Goal: Transaction & Acquisition: Purchase product/service

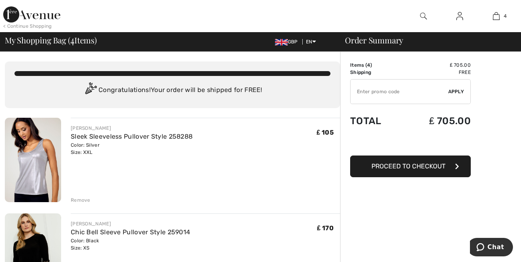
click at [44, 27] on div "< Continue Shopping" at bounding box center [27, 26] width 49 height 7
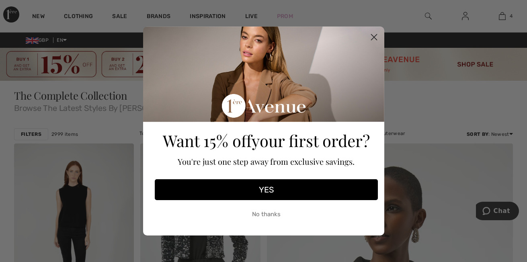
click at [375, 35] on circle "Close dialog" at bounding box center [373, 37] width 13 height 13
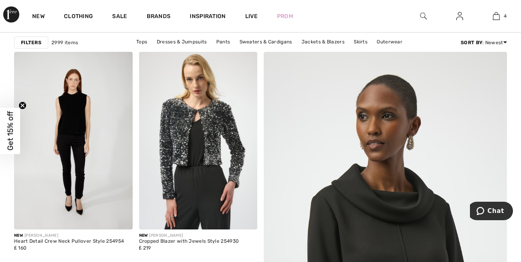
scroll to position [96, 0]
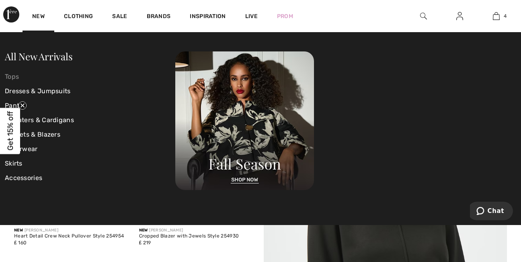
click at [11, 77] on link "Tops" at bounding box center [90, 77] width 170 height 14
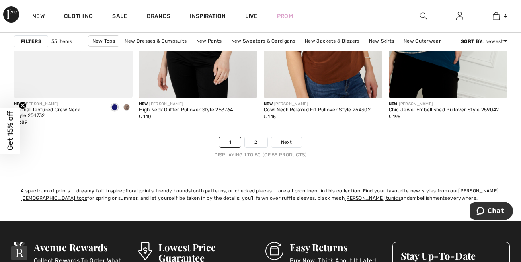
scroll to position [3499, 0]
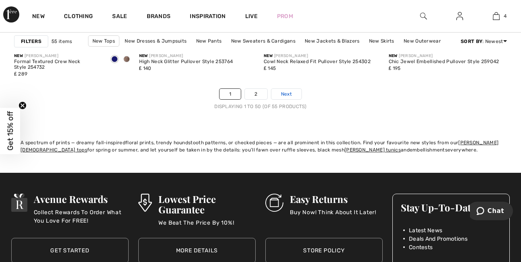
click at [288, 96] on span "Next" at bounding box center [286, 93] width 11 height 7
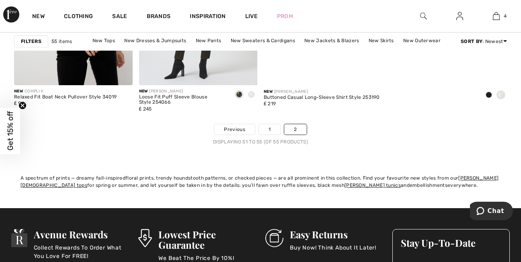
scroll to position [498, 0]
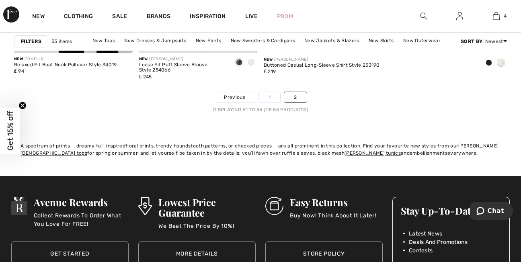
click at [276, 98] on link "1" at bounding box center [269, 97] width 21 height 10
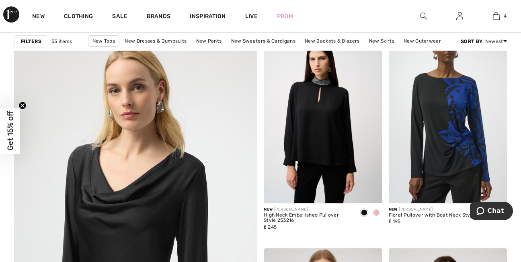
scroll to position [1891, 0]
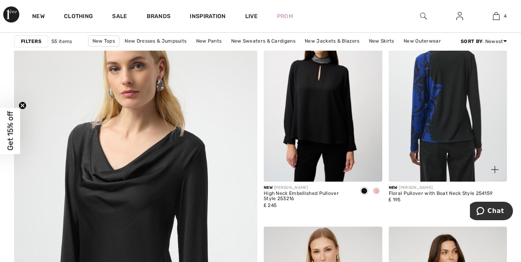
click at [449, 155] on img at bounding box center [448, 93] width 119 height 178
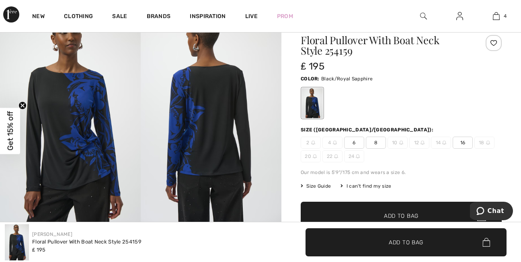
click at [20, 254] on img at bounding box center [17, 242] width 24 height 36
click at [107, 166] on img at bounding box center [70, 116] width 141 height 211
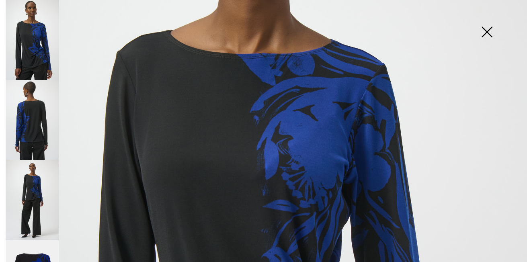
scroll to position [313, 0]
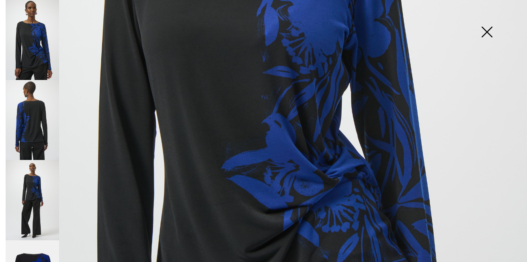
click at [487, 31] on img at bounding box center [487, 32] width 40 height 41
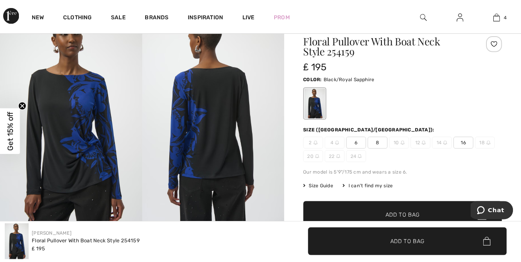
scroll to position [70, 0]
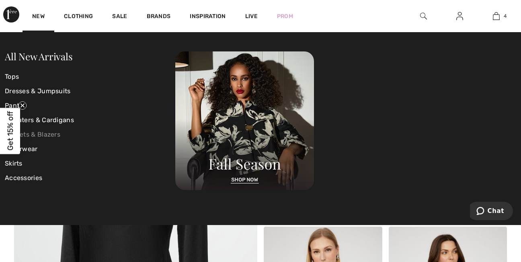
click at [29, 133] on link "Jackets & Blazers" at bounding box center [90, 134] width 170 height 14
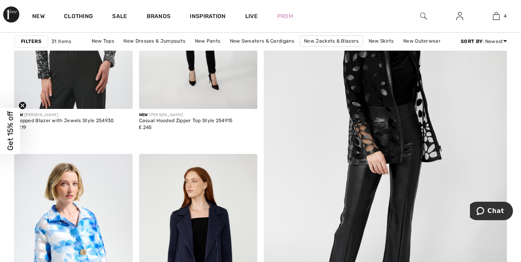
scroll to position [193, 0]
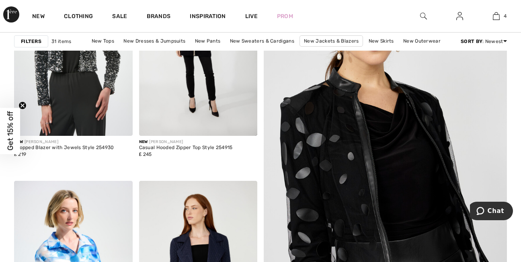
click at [397, 125] on img at bounding box center [386, 177] width 292 height 438
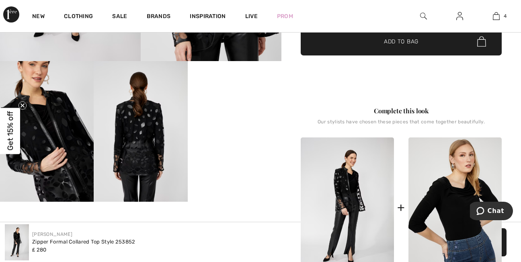
scroll to position [246, 0]
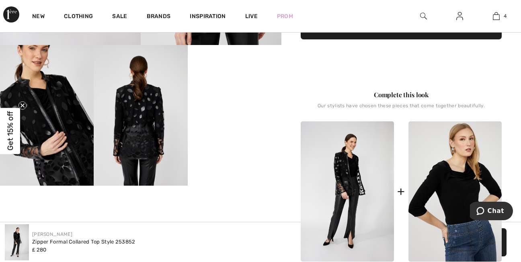
click at [215, 92] on video "Your browser does not support the video tag." at bounding box center [235, 68] width 94 height 47
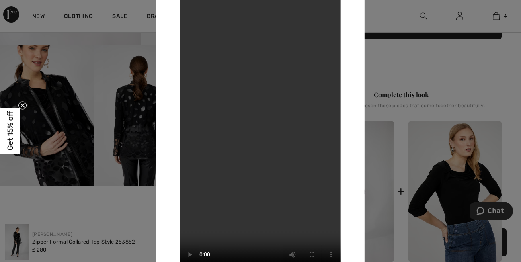
click at [466, 82] on div at bounding box center [260, 131] width 521 height 262
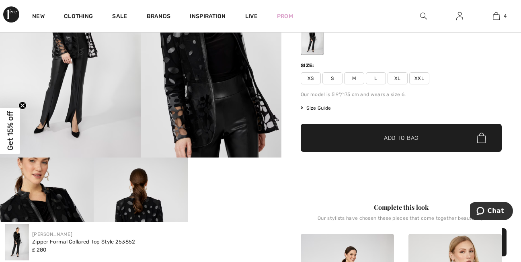
scroll to position [107, 0]
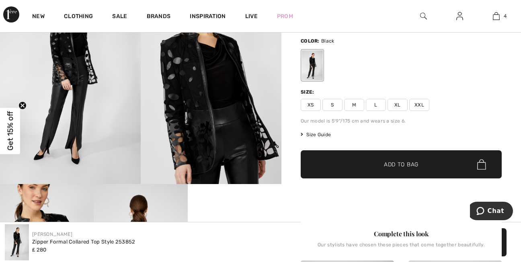
click at [396, 102] on span "XL" at bounding box center [397, 105] width 20 height 12
click at [391, 162] on span "Add to Bag" at bounding box center [401, 164] width 35 height 8
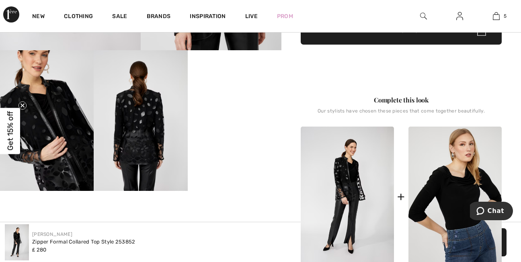
scroll to position [268, 0]
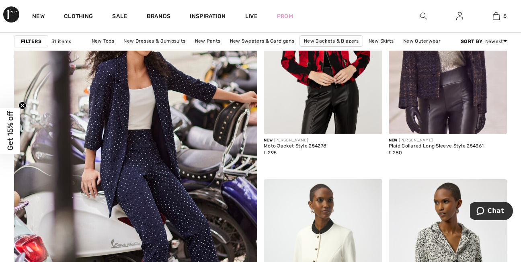
scroll to position [2015, 0]
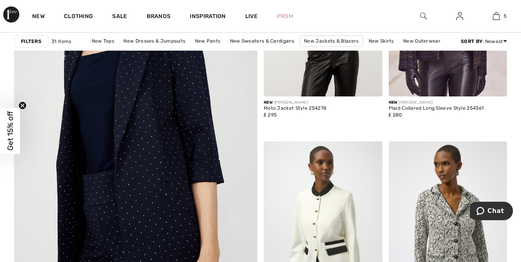
click at [192, 200] on img at bounding box center [136, 138] width 292 height 438
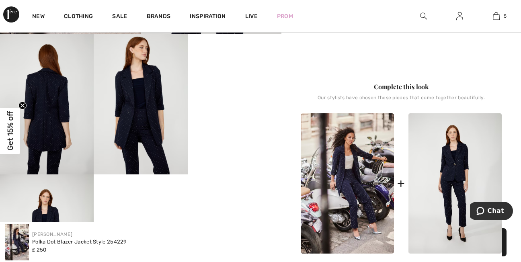
scroll to position [279, 0]
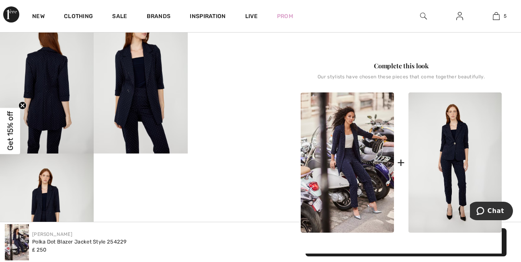
click at [235, 60] on video "Your browser does not support the video tag." at bounding box center [235, 36] width 94 height 47
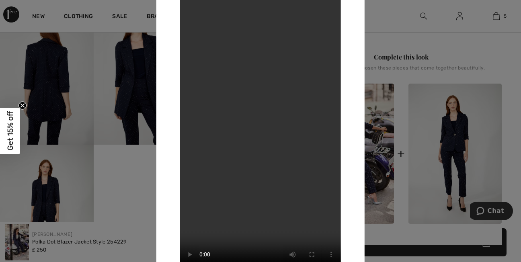
scroll to position [295, 0]
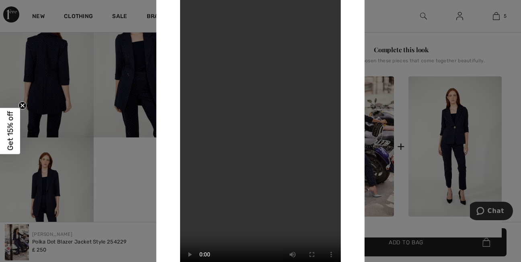
click at [489, 41] on div at bounding box center [260, 131] width 521 height 262
